Goal: Task Accomplishment & Management: Manage account settings

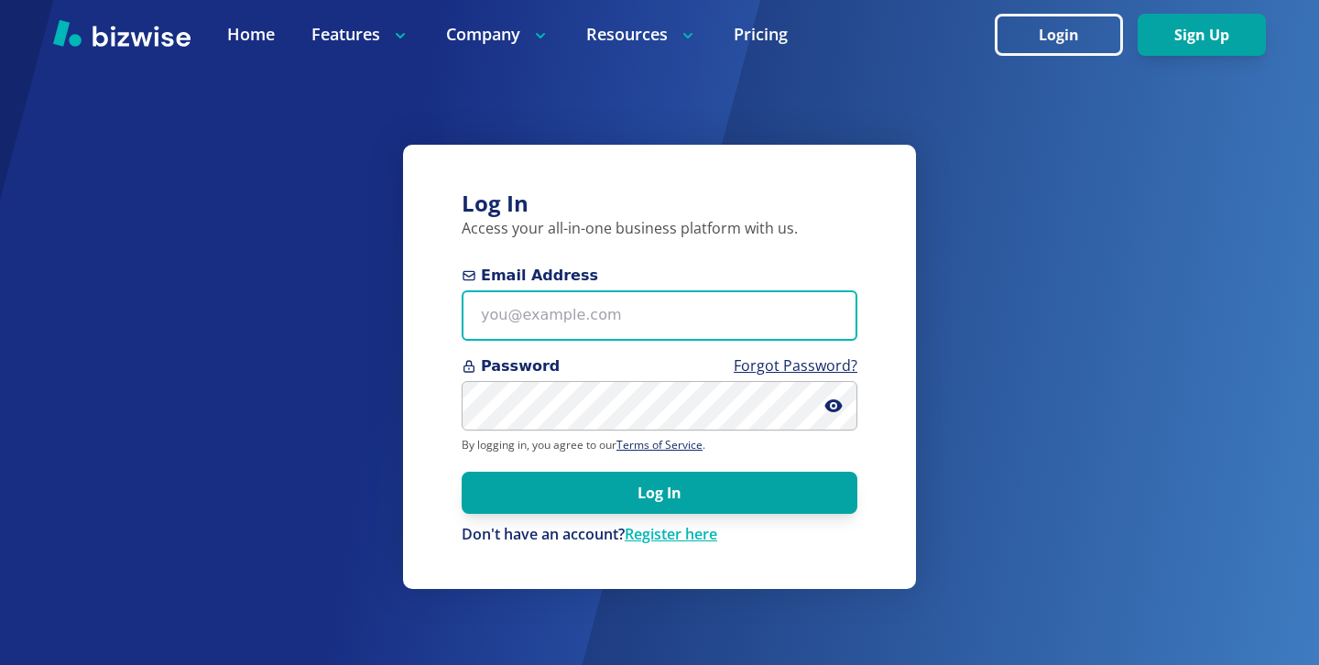
click at [693, 306] on input "Email Address" at bounding box center [660, 315] width 396 height 50
paste input "s.steel@steelprivatebank.com"
type input "s.steel@steelprivatebank.com"
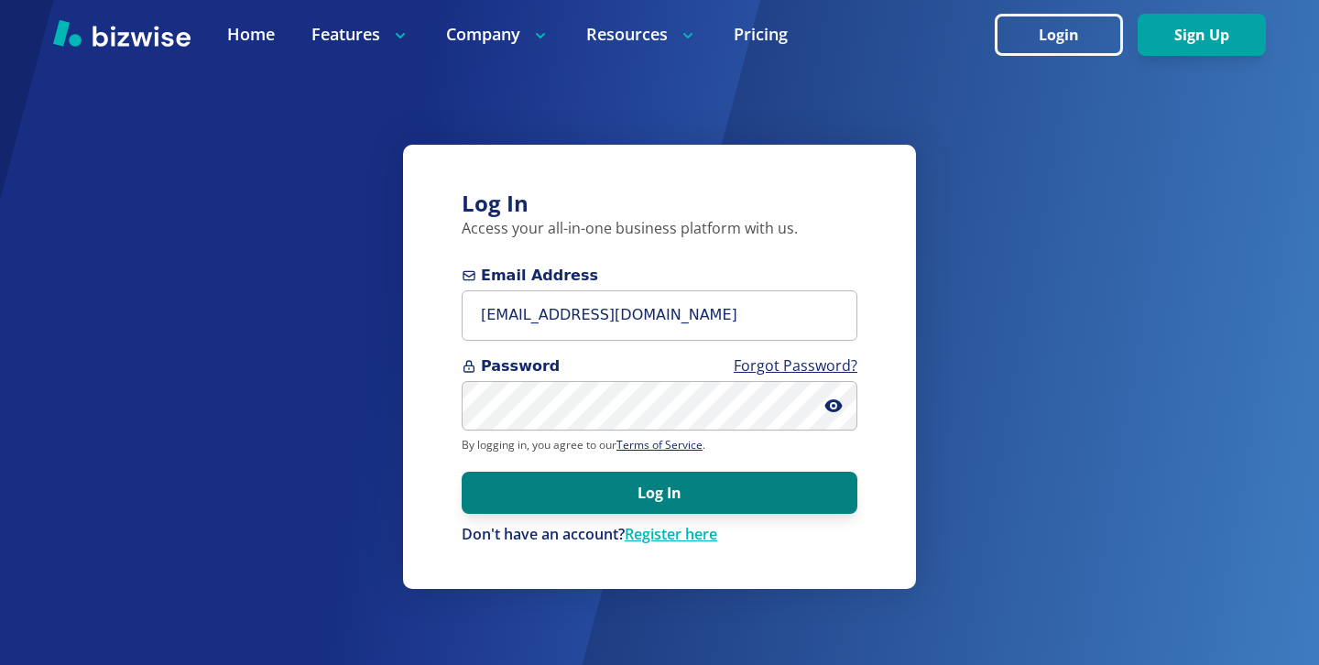
click at [768, 494] on button "Log In" at bounding box center [660, 493] width 396 height 42
click at [708, 488] on button "Log In" at bounding box center [660, 493] width 396 height 42
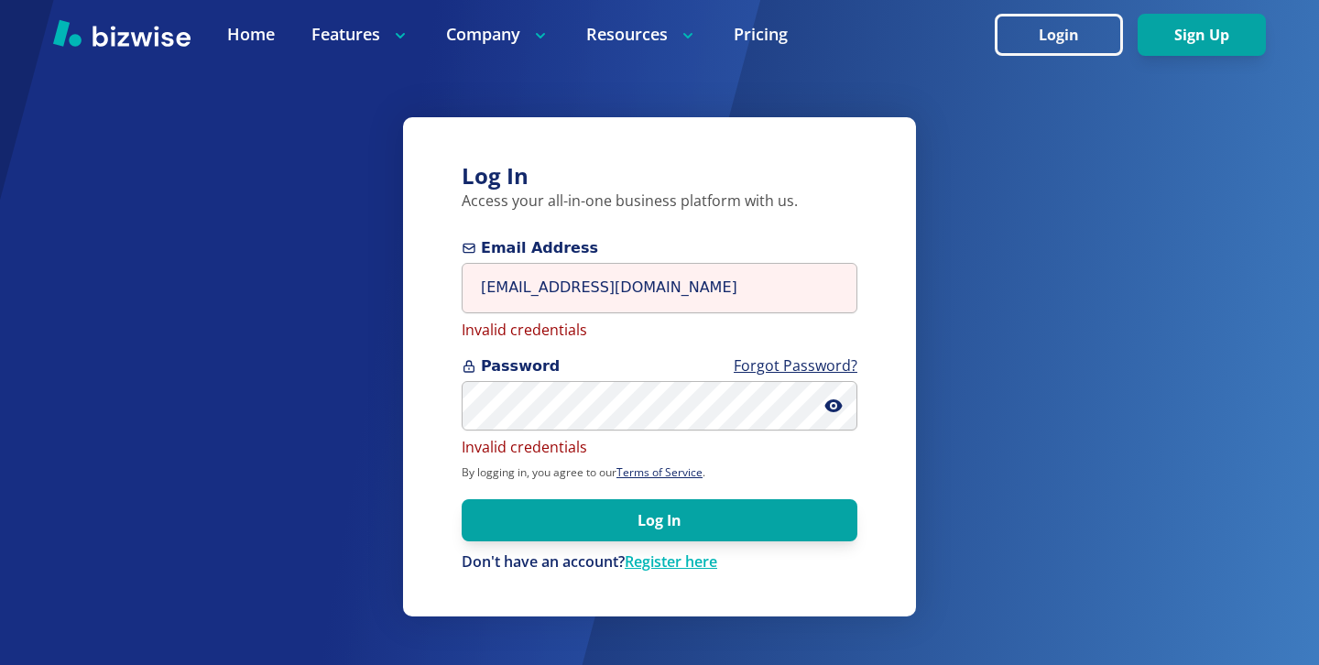
click at [668, 259] on div "Email Address s.steel@steelprivatebank.com Invalid credentials" at bounding box center [660, 288] width 396 height 103
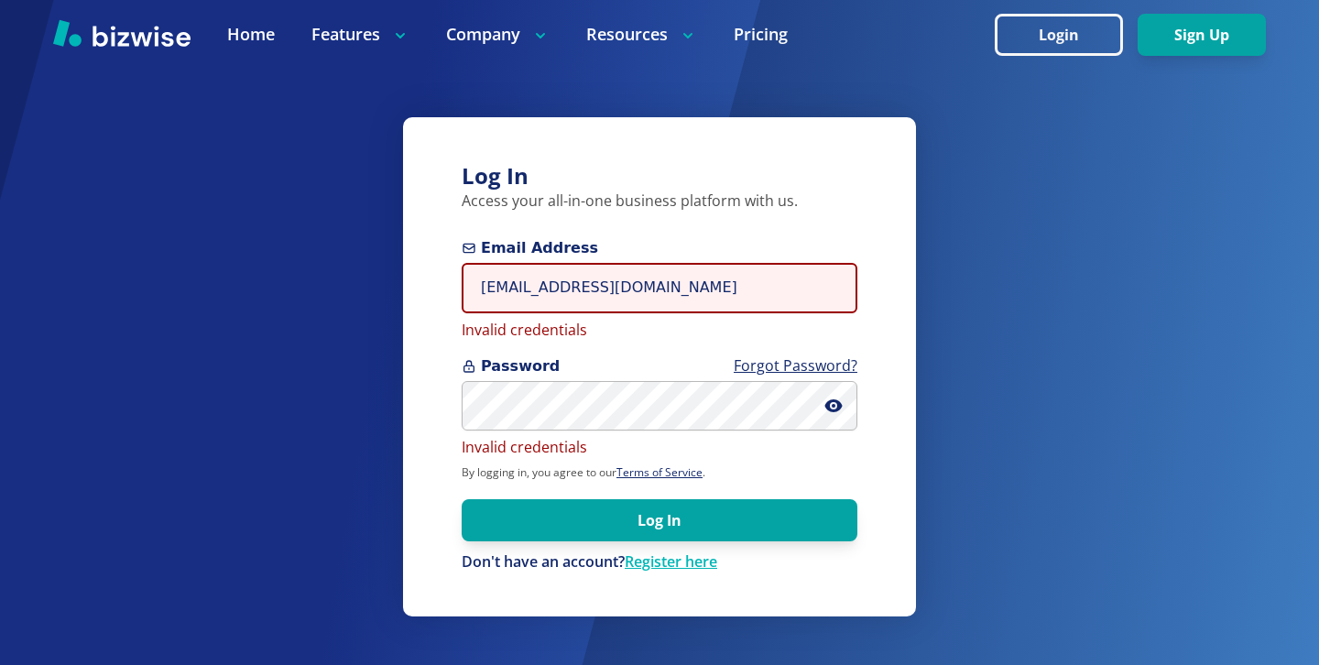
click at [668, 278] on input "s.steel@steelprivatebank.com" at bounding box center [660, 288] width 396 height 50
click at [668, 279] on input "s.steel@steelprivatebank.com" at bounding box center [660, 288] width 396 height 50
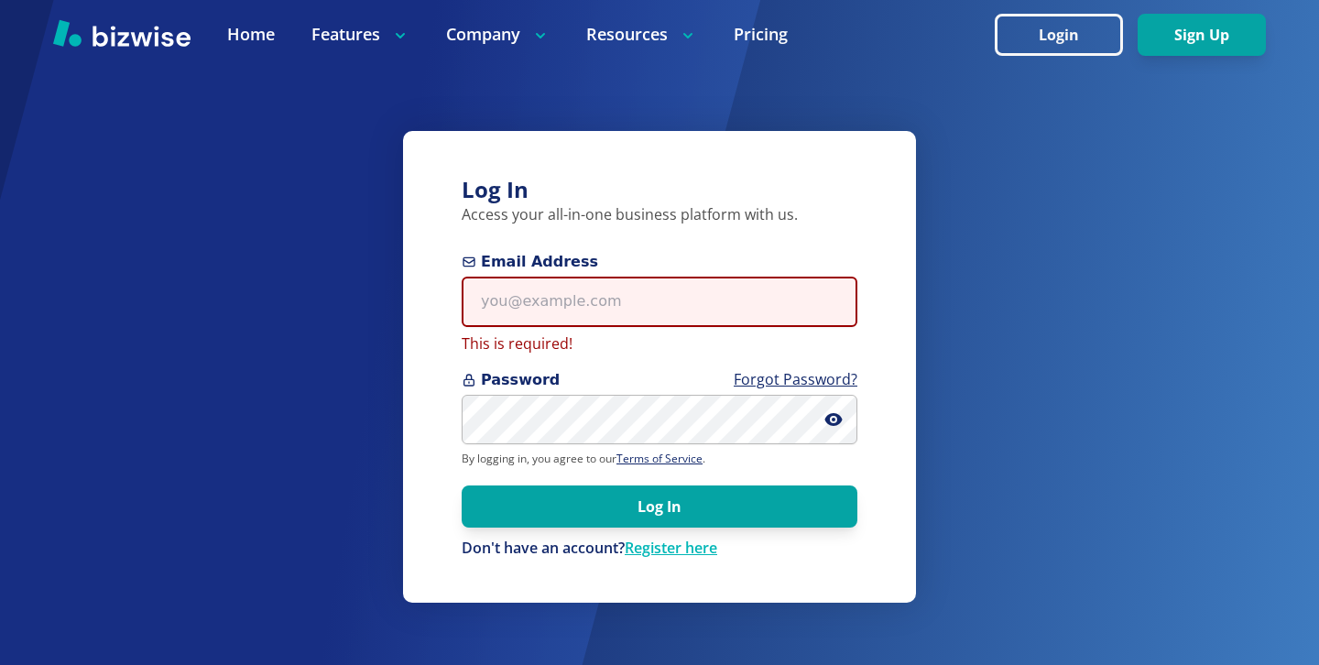
paste input "s.steel@iamshannonsteel.com"
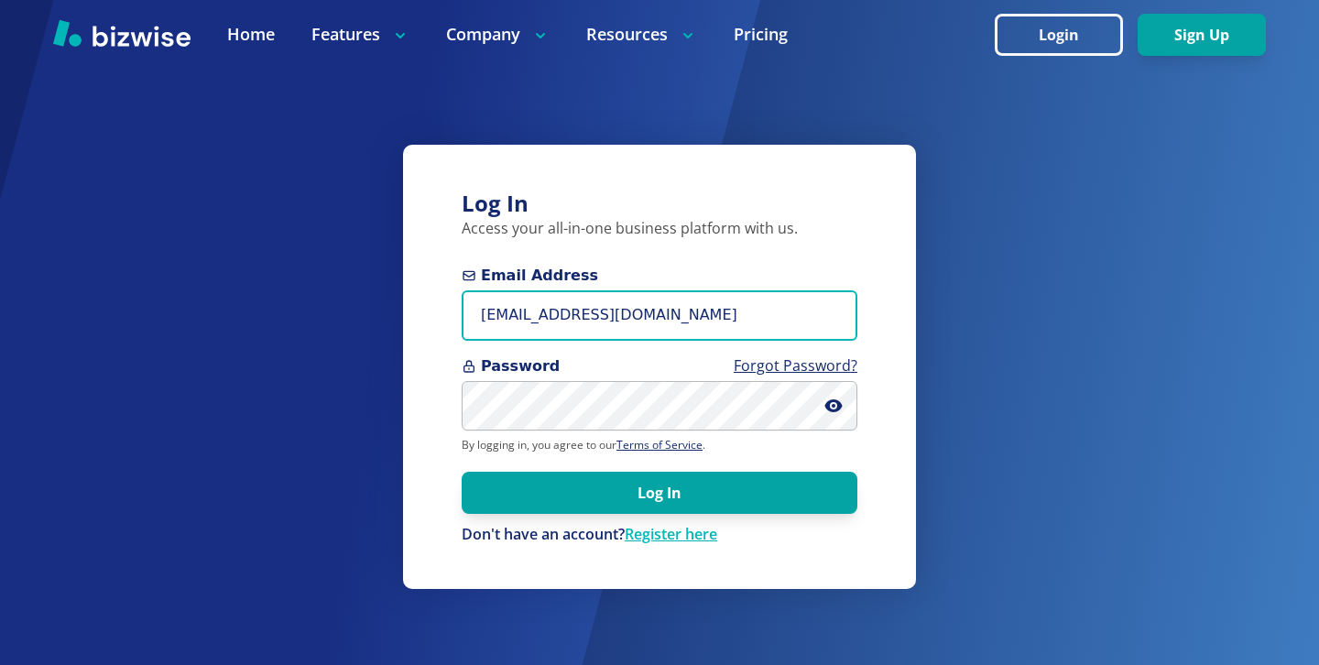
type input "s.steel@iamshannonsteel.com"
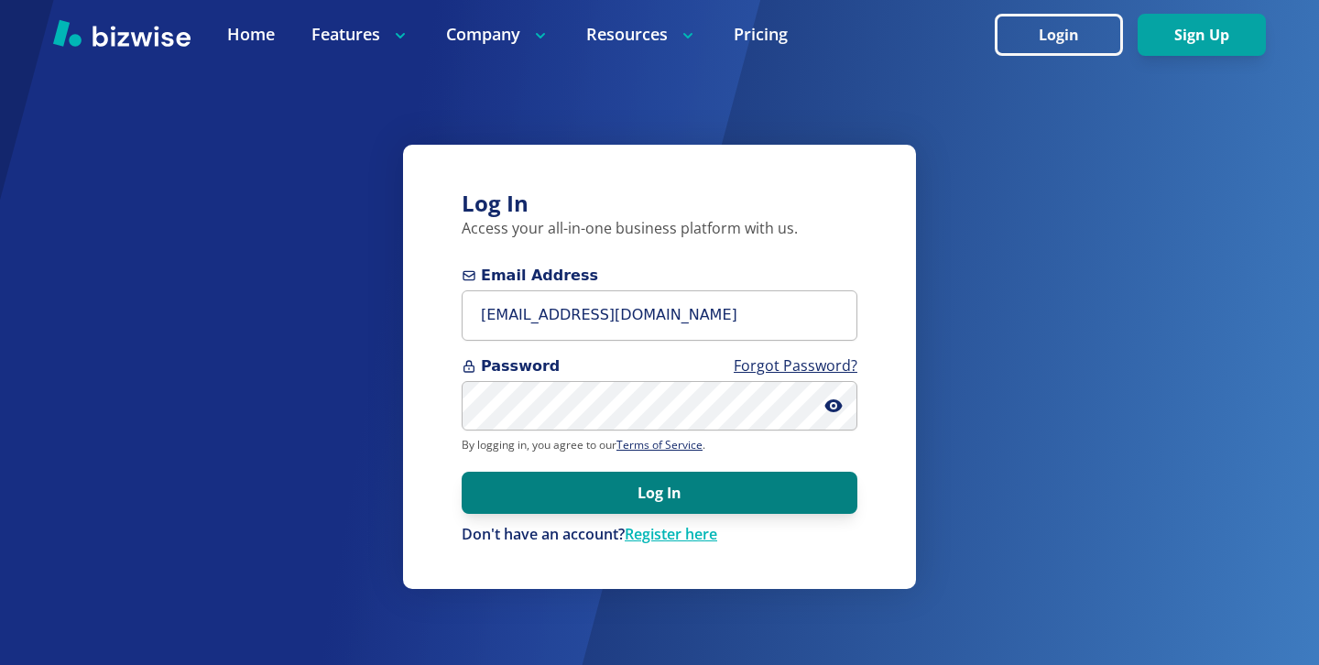
click at [821, 504] on button "Log In" at bounding box center [660, 493] width 396 height 42
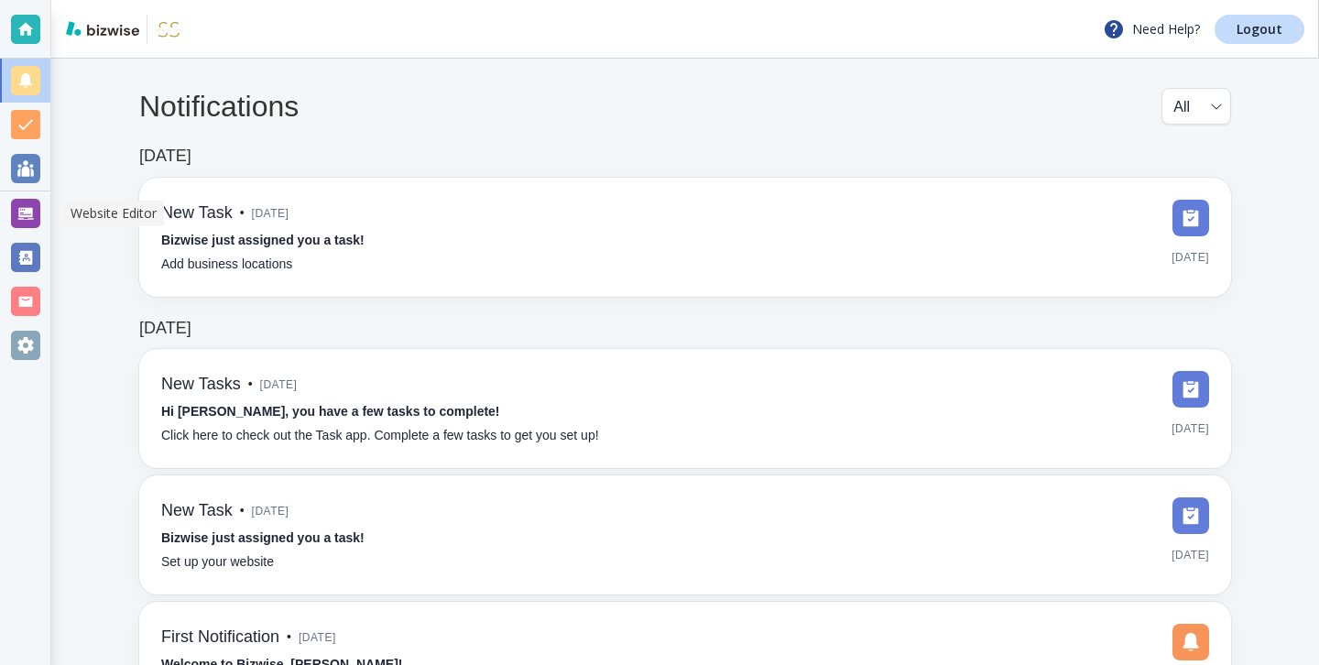
click at [42, 221] on div at bounding box center [25, 213] width 50 height 44
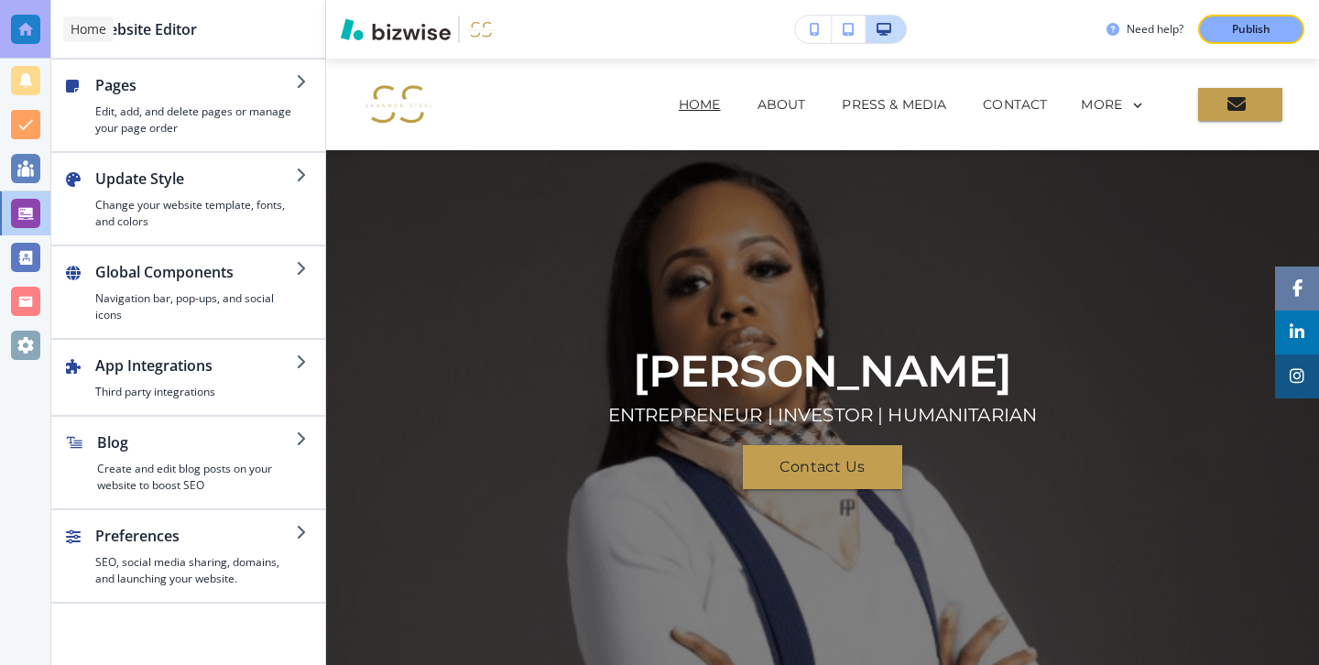
click at [38, 40] on div at bounding box center [25, 29] width 29 height 29
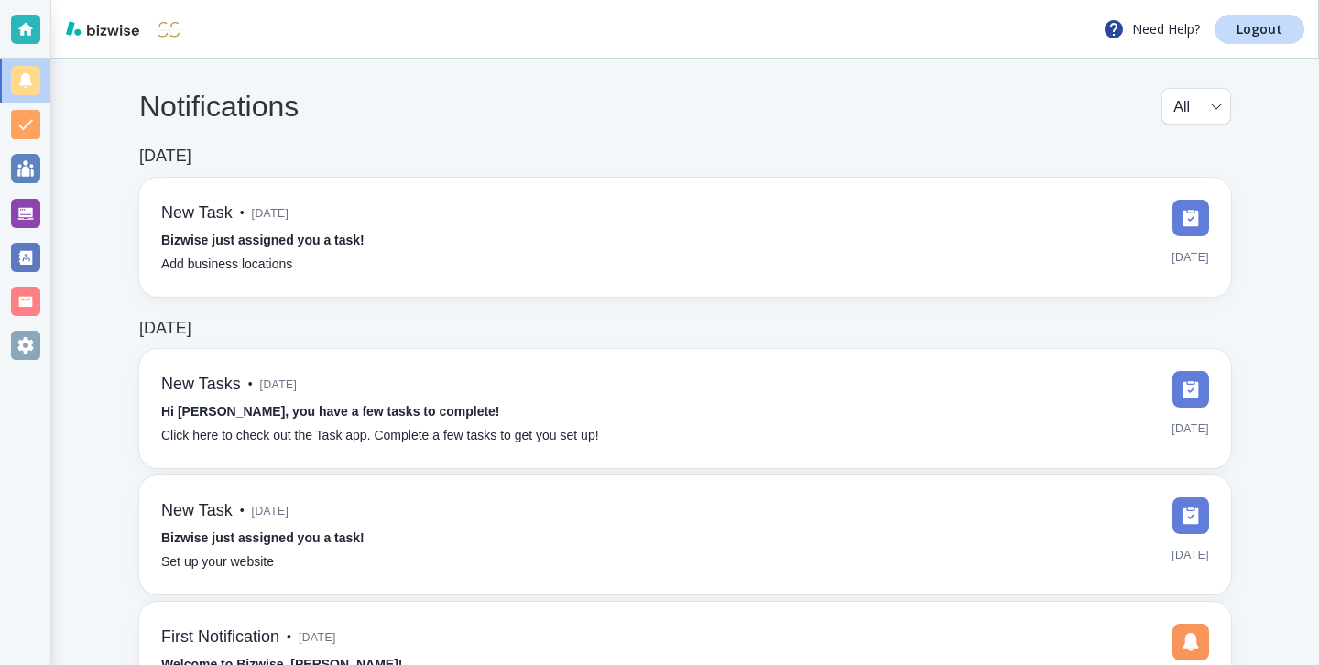
click at [1309, 33] on div "Need Help? Logout" at bounding box center [684, 29] width 1267 height 59
click at [1293, 33] on link "Logout" at bounding box center [1259, 29] width 90 height 29
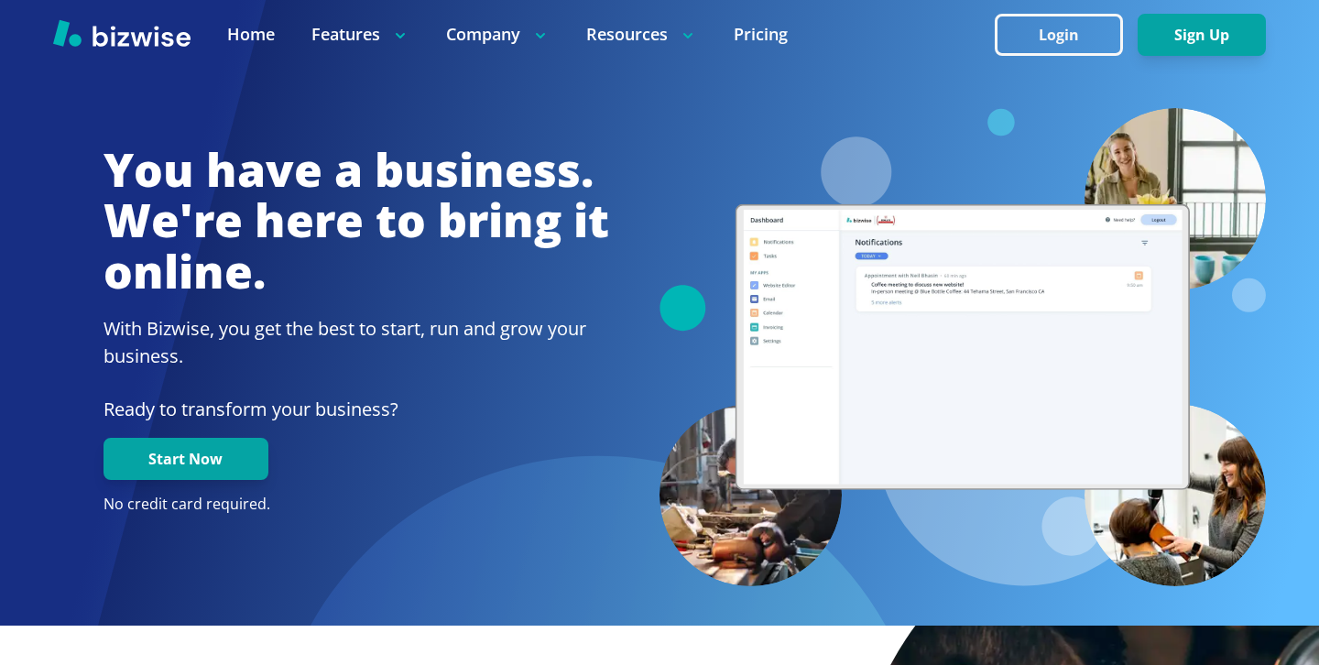
click at [992, 39] on div at bounding box center [659, 34] width 1319 height 69
click at [998, 40] on button "Login" at bounding box center [1059, 35] width 128 height 42
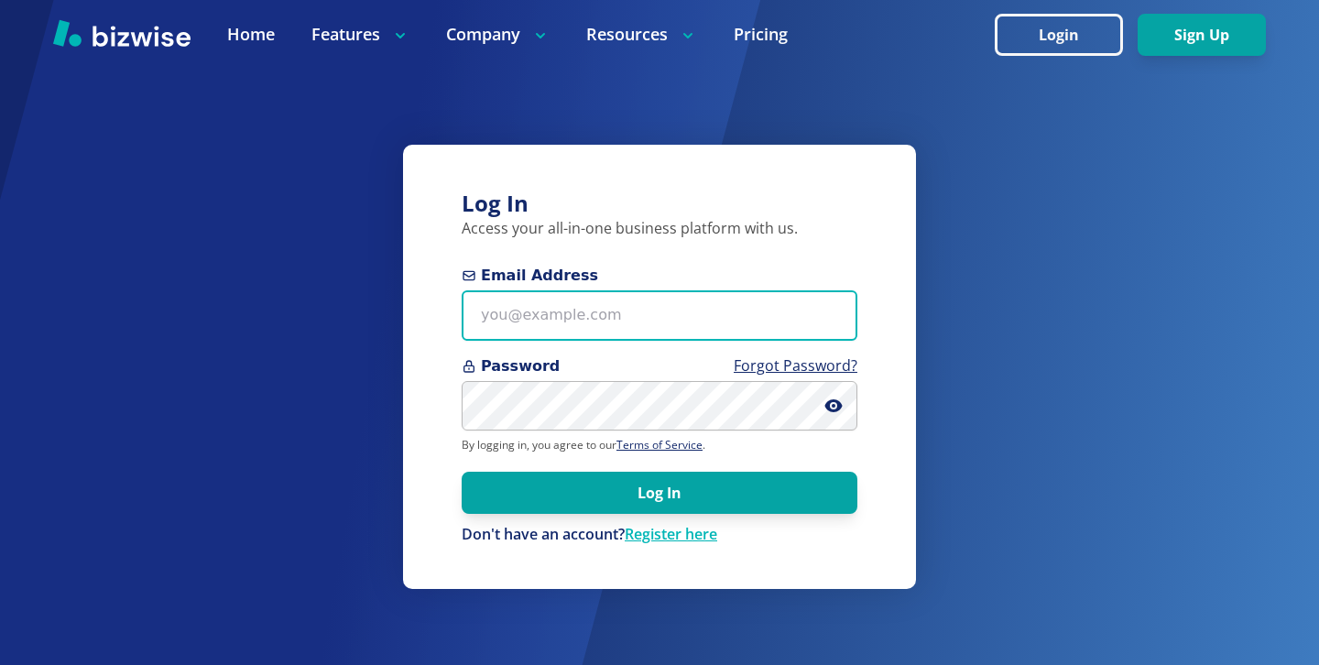
click at [713, 318] on input "Email Address" at bounding box center [660, 315] width 396 height 50
paste input "[EMAIL_ADDRESS][DOMAIN_NAME]"
type input "[EMAIL_ADDRESS][DOMAIN_NAME]"
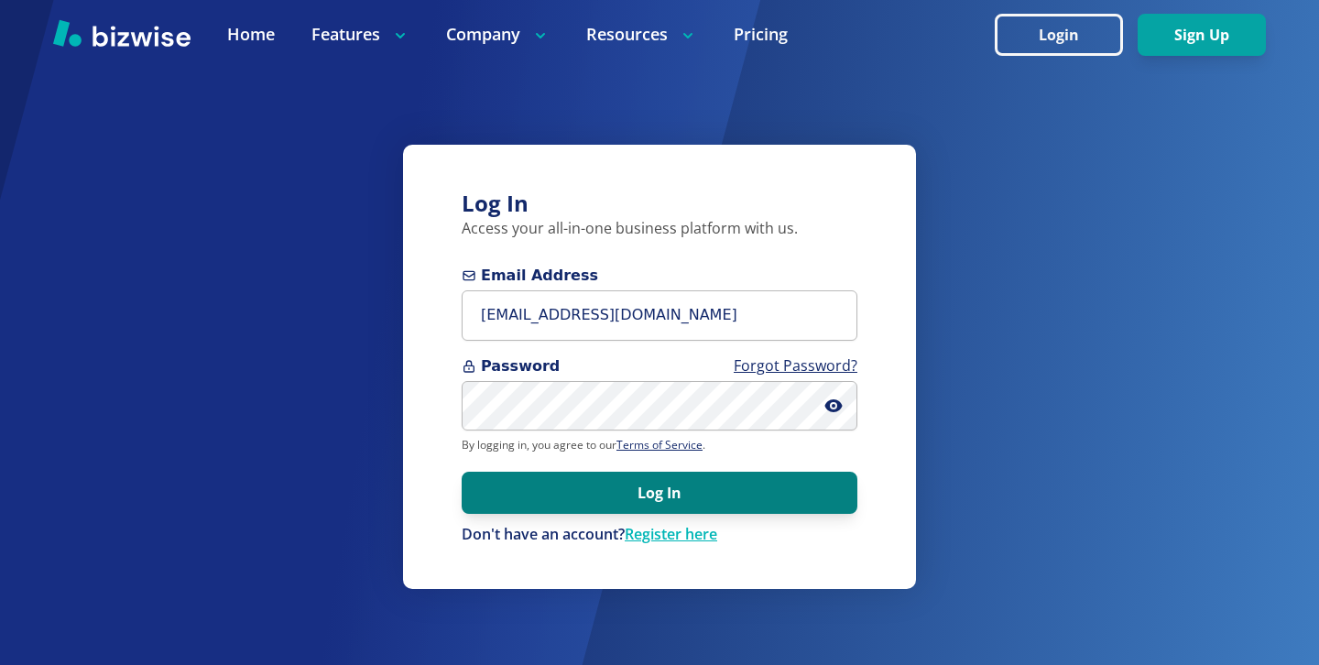
click at [738, 502] on button "Log In" at bounding box center [660, 493] width 396 height 42
